Goal: Task Accomplishment & Management: Manage account settings

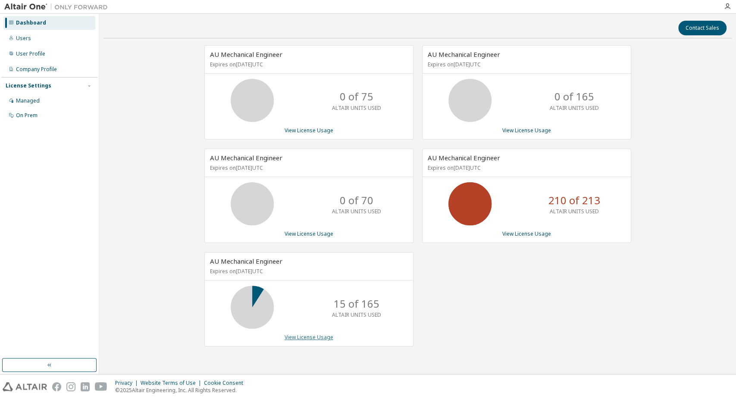
click at [307, 337] on link "View License Usage" at bounding box center [308, 337] width 49 height 7
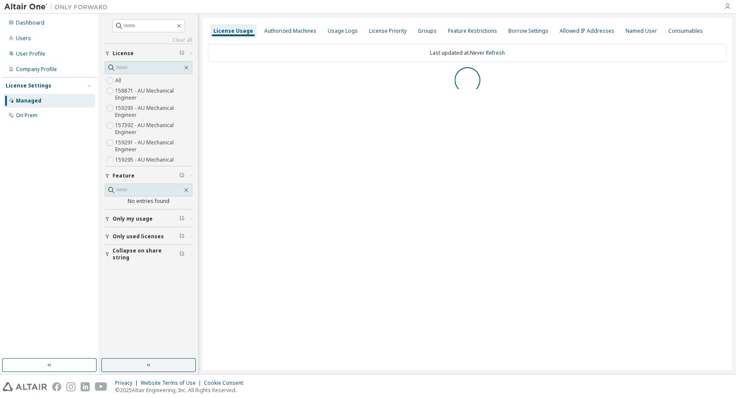
click at [728, 4] on icon "button" at bounding box center [726, 6] width 7 height 7
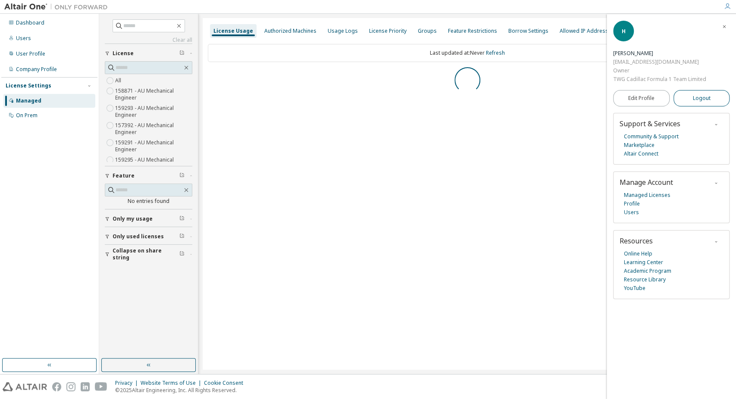
click at [693, 101] on span "Logout" at bounding box center [701, 98] width 18 height 9
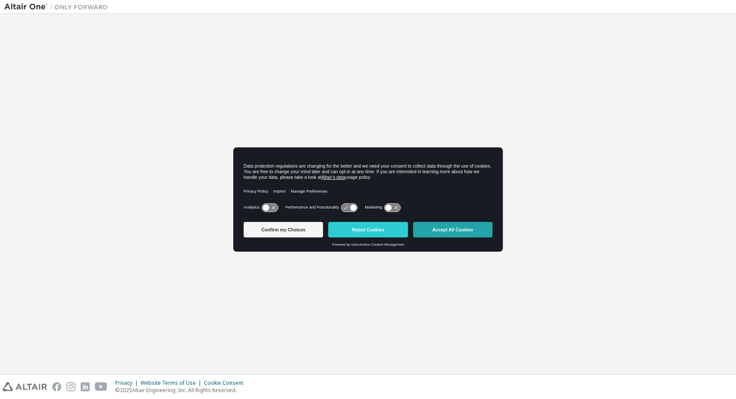
click at [451, 224] on button "Accept All Cookies" at bounding box center [452, 230] width 79 height 16
